Goal: Transaction & Acquisition: Obtain resource

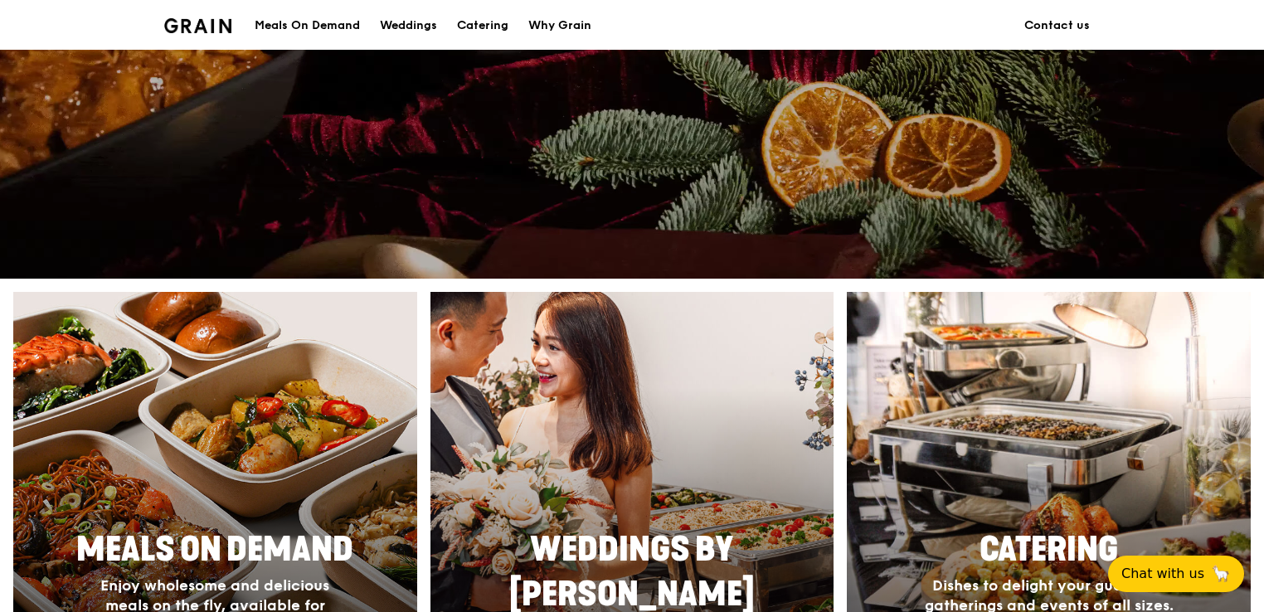
scroll to position [747, 0]
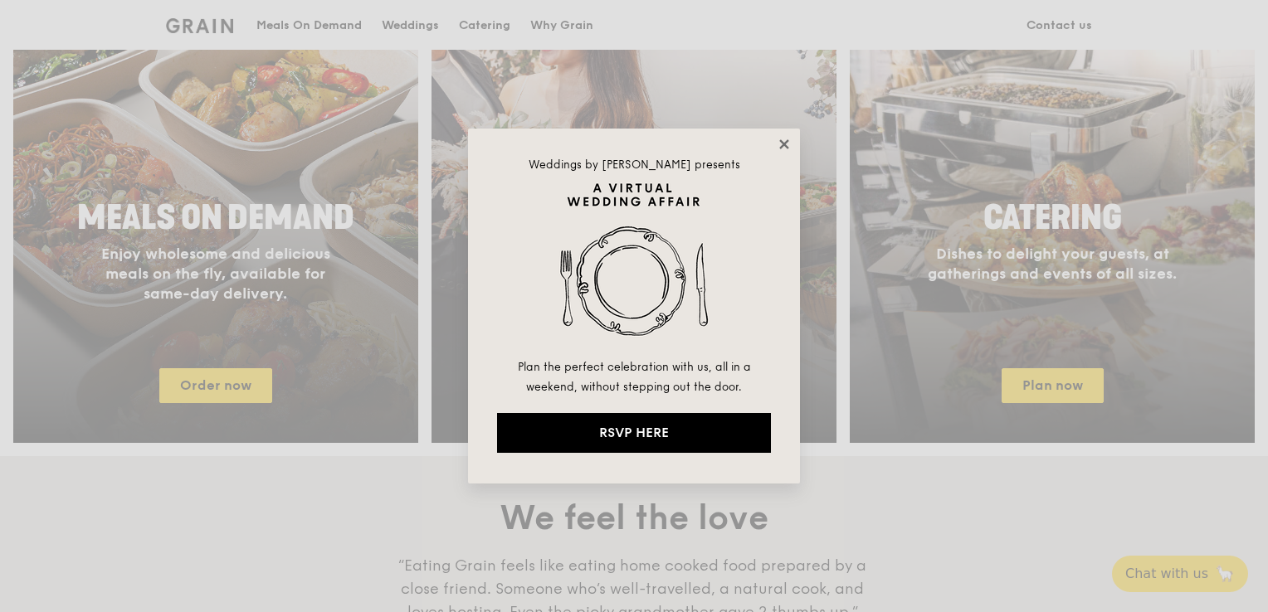
click at [784, 147] on icon at bounding box center [783, 144] width 15 height 15
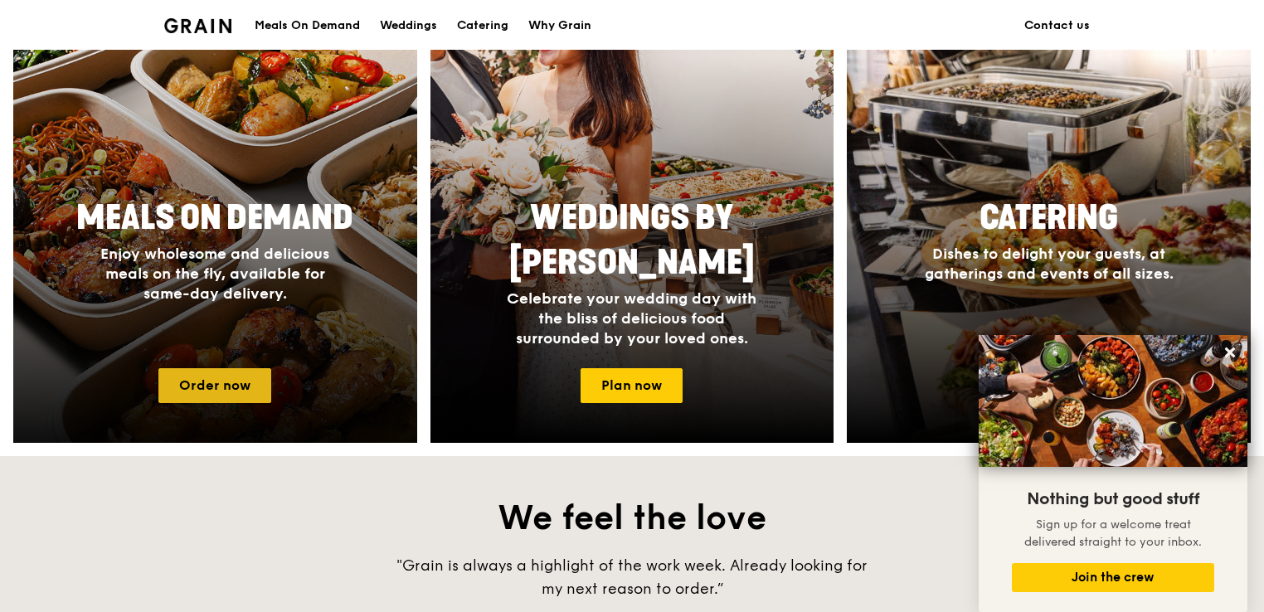
click at [207, 377] on link "Order now" at bounding box center [214, 385] width 113 height 35
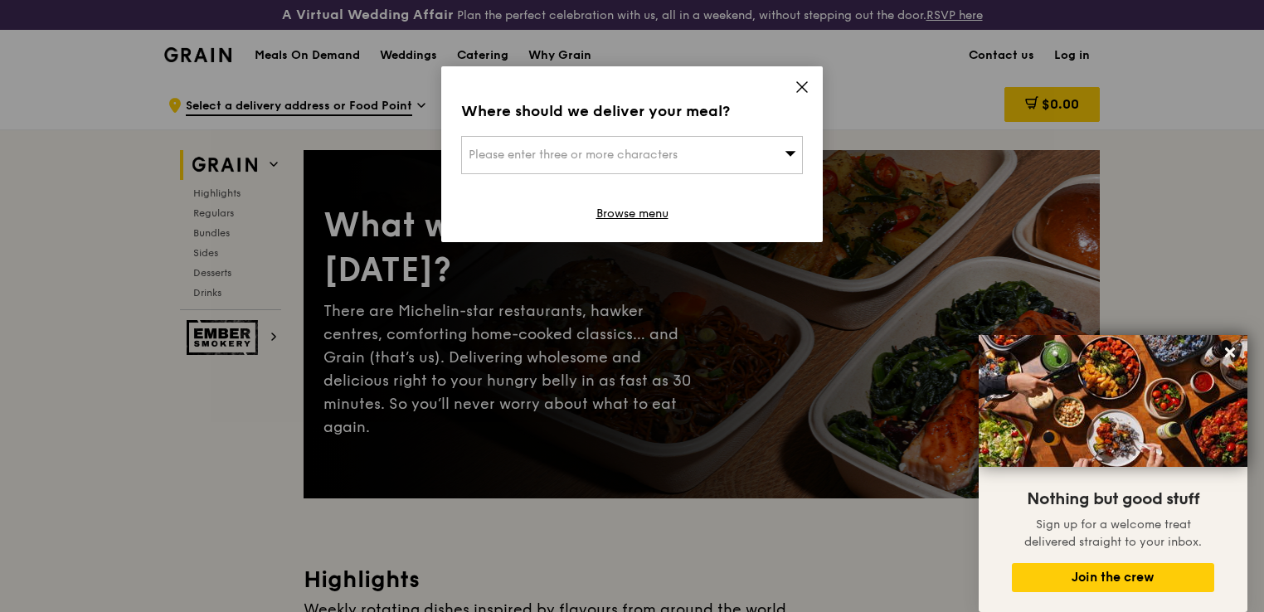
click at [800, 85] on icon at bounding box center [802, 87] width 10 height 10
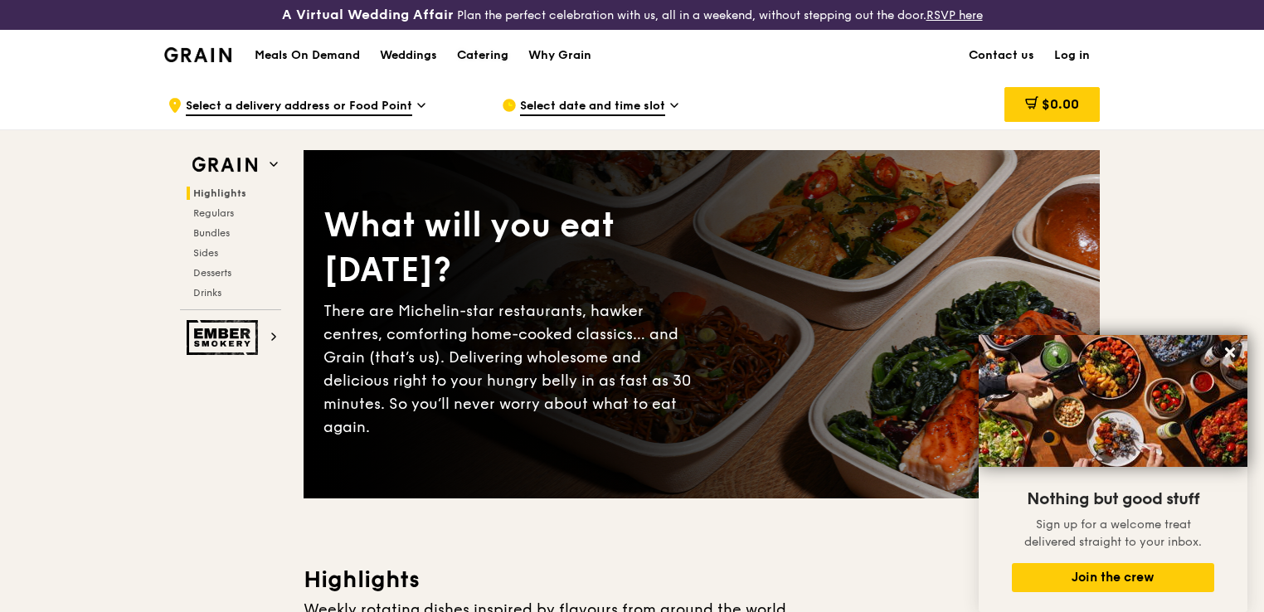
click at [488, 54] on div "Catering" at bounding box center [482, 56] width 51 height 50
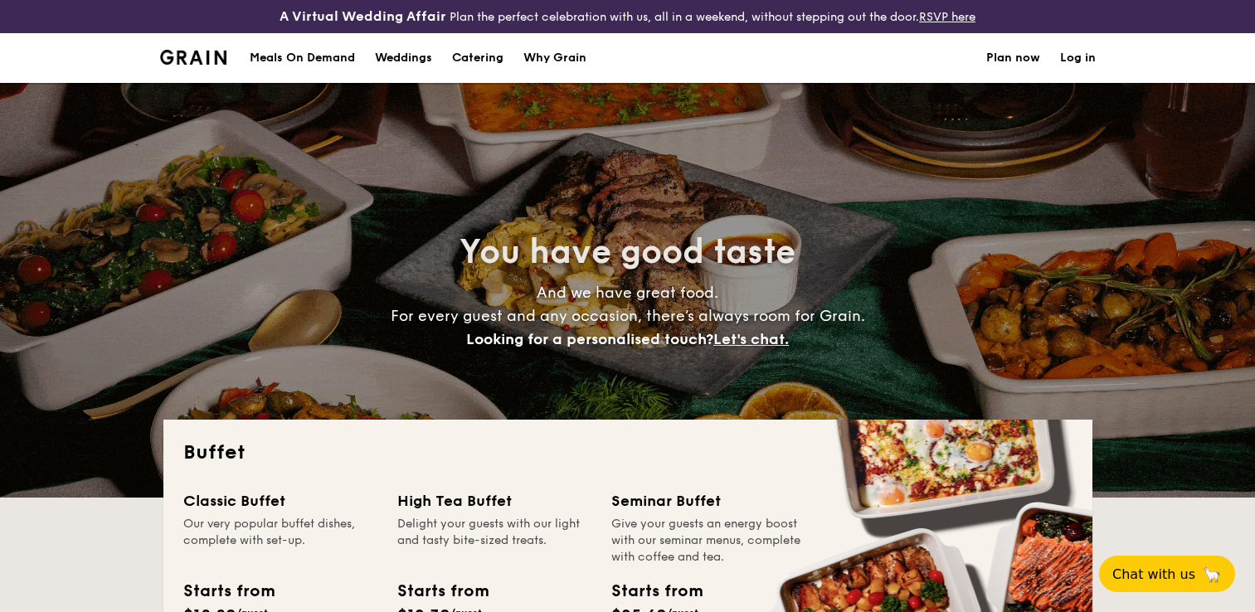
select select
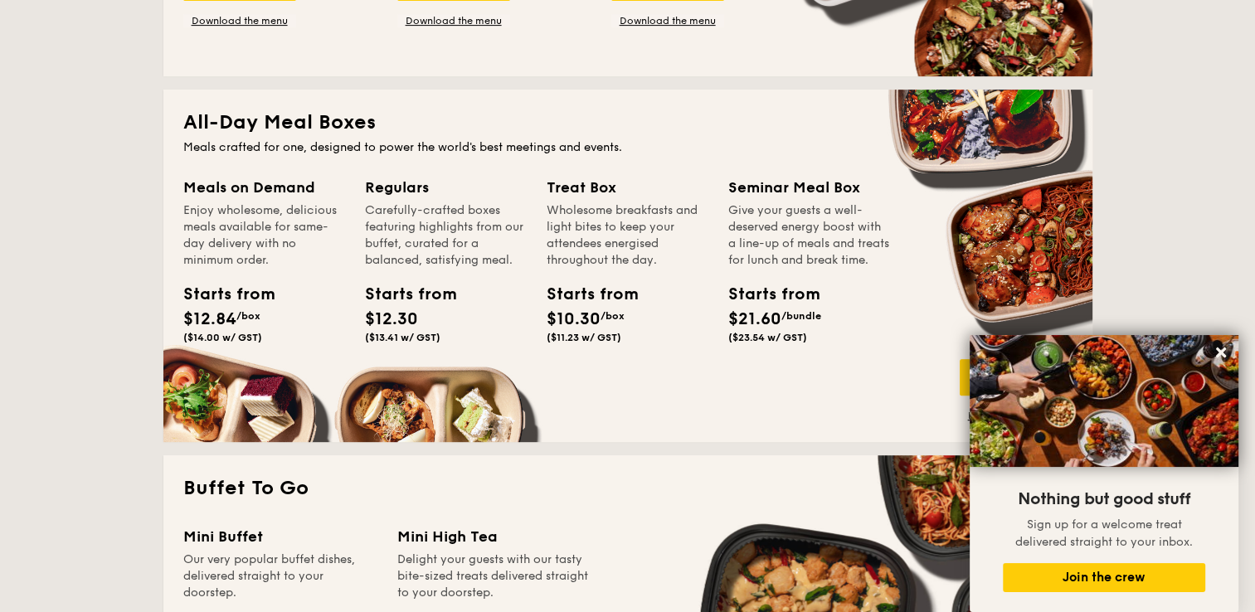
scroll to position [664, 0]
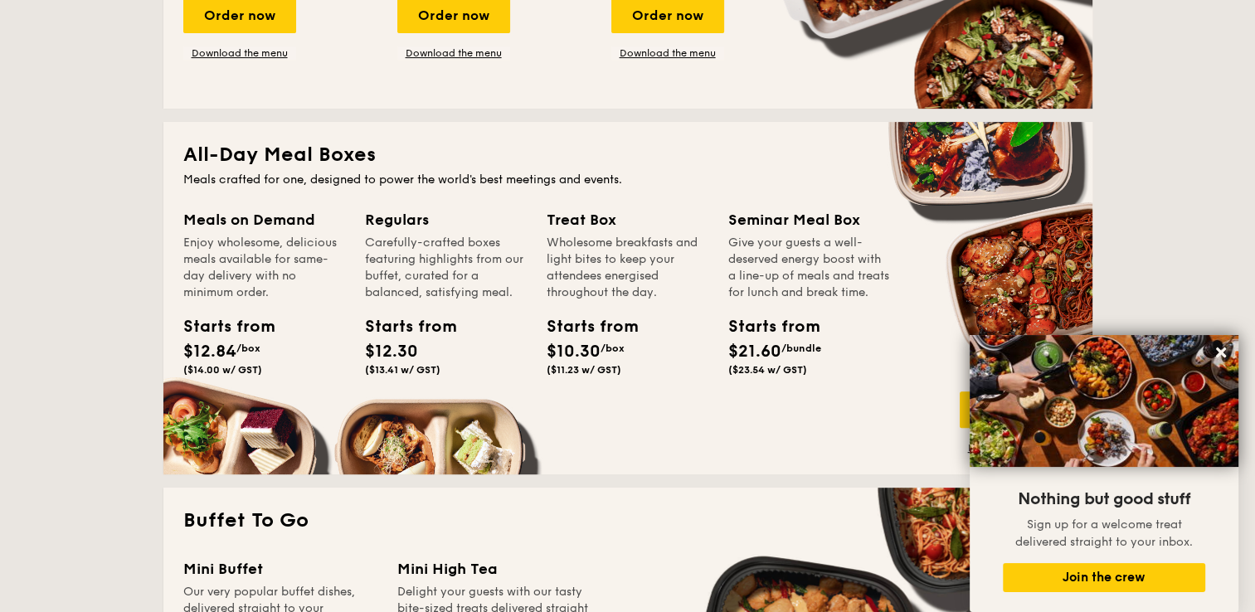
click at [765, 339] on div "Starts from" at bounding box center [765, 326] width 75 height 25
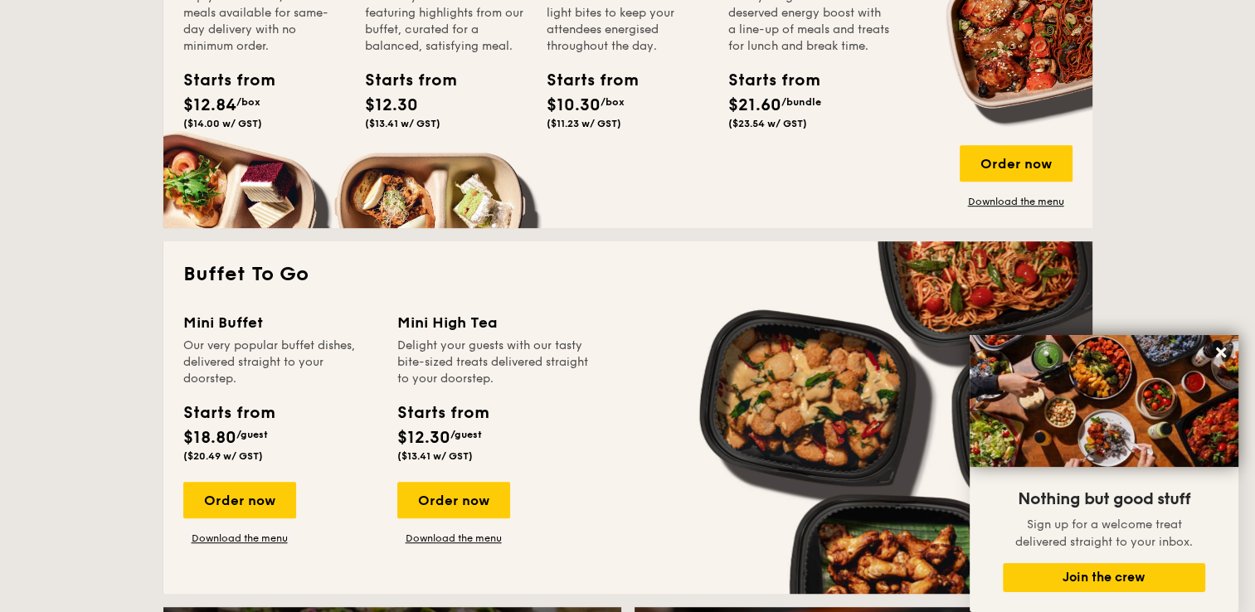
scroll to position [912, 0]
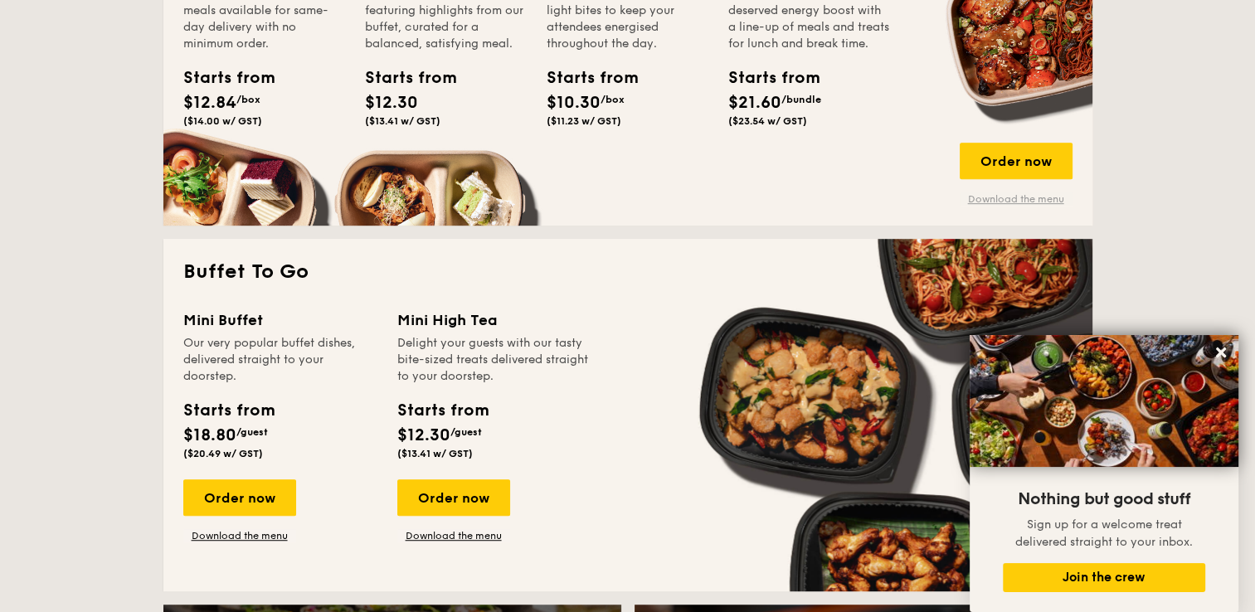
click at [982, 202] on link "Download the menu" at bounding box center [1016, 198] width 113 height 13
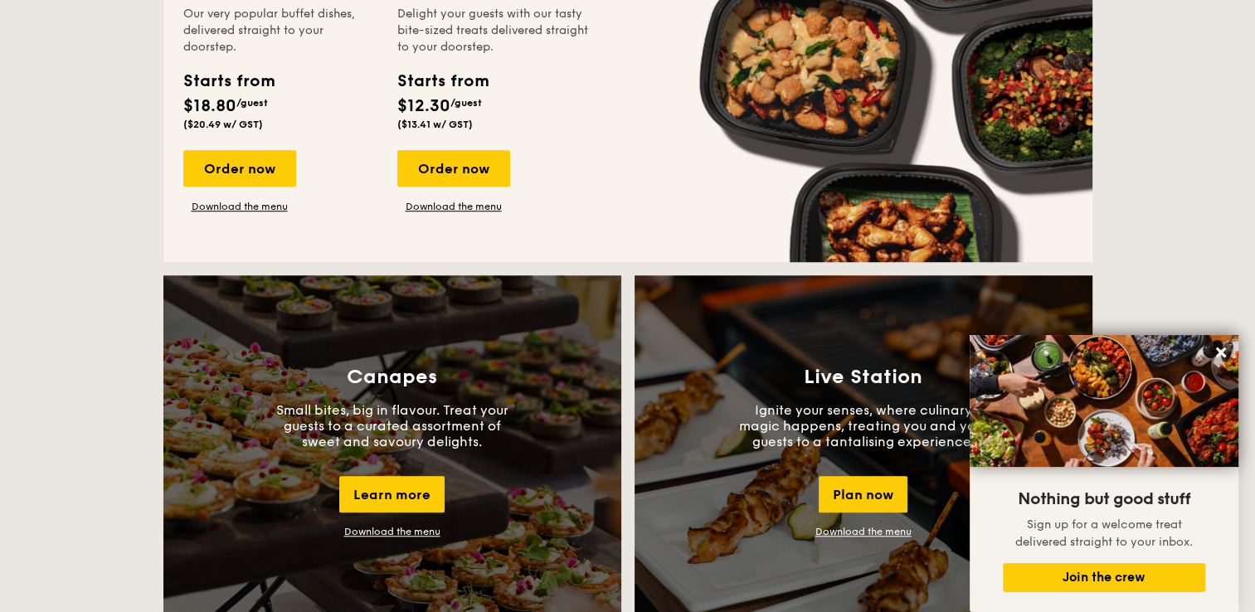
scroll to position [1244, 0]
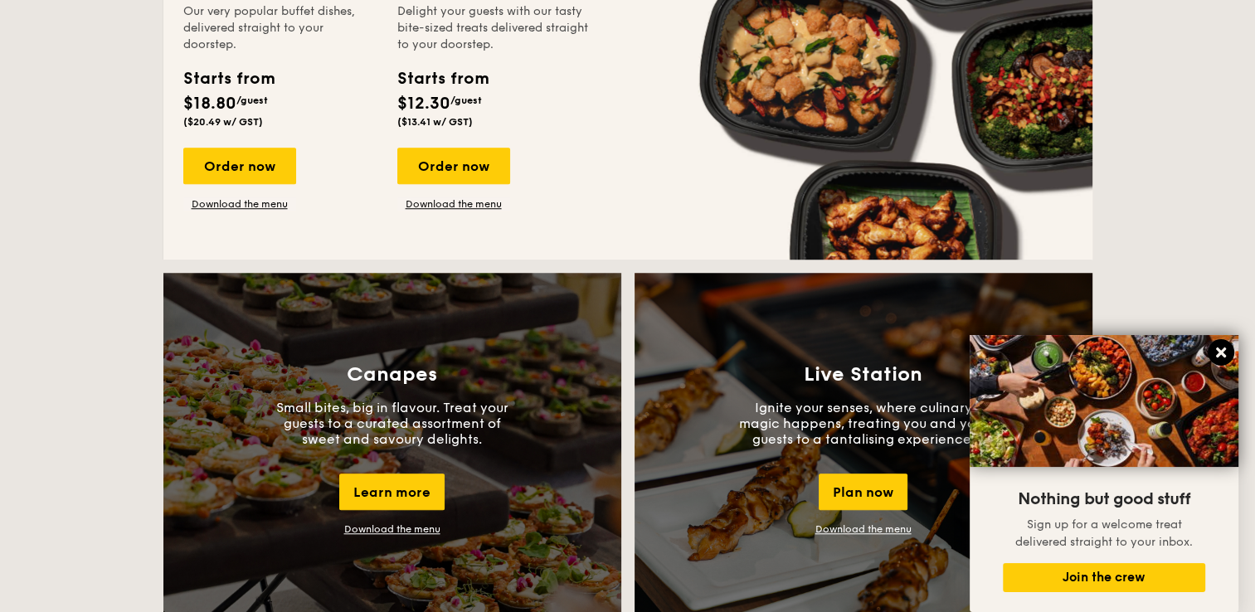
click at [1225, 353] on icon at bounding box center [1221, 352] width 15 height 15
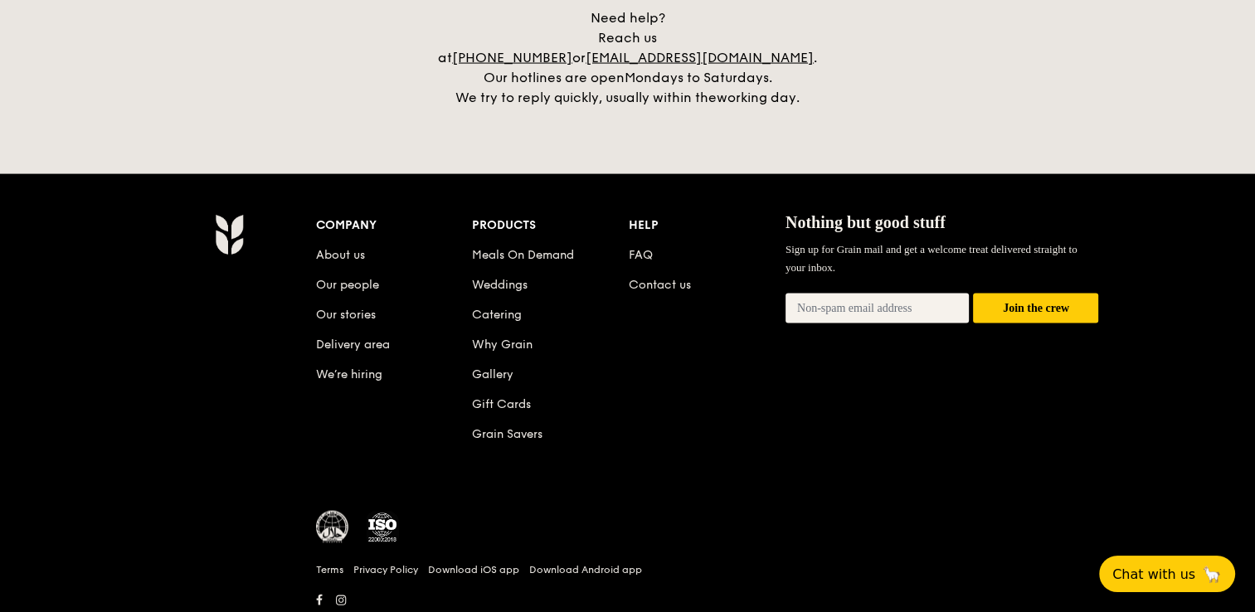
scroll to position [3499, 0]
